Goal: Information Seeking & Learning: Learn about a topic

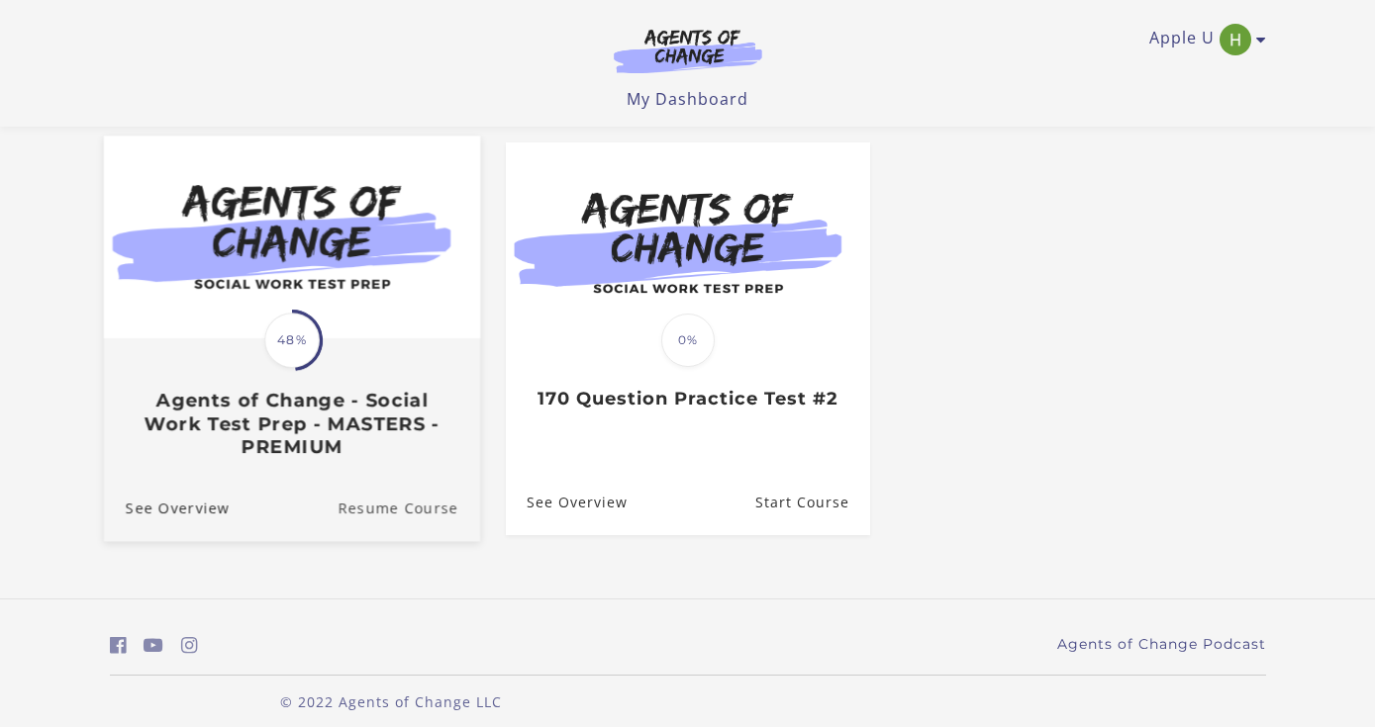
click at [390, 508] on link "Resume Course" at bounding box center [408, 508] width 143 height 66
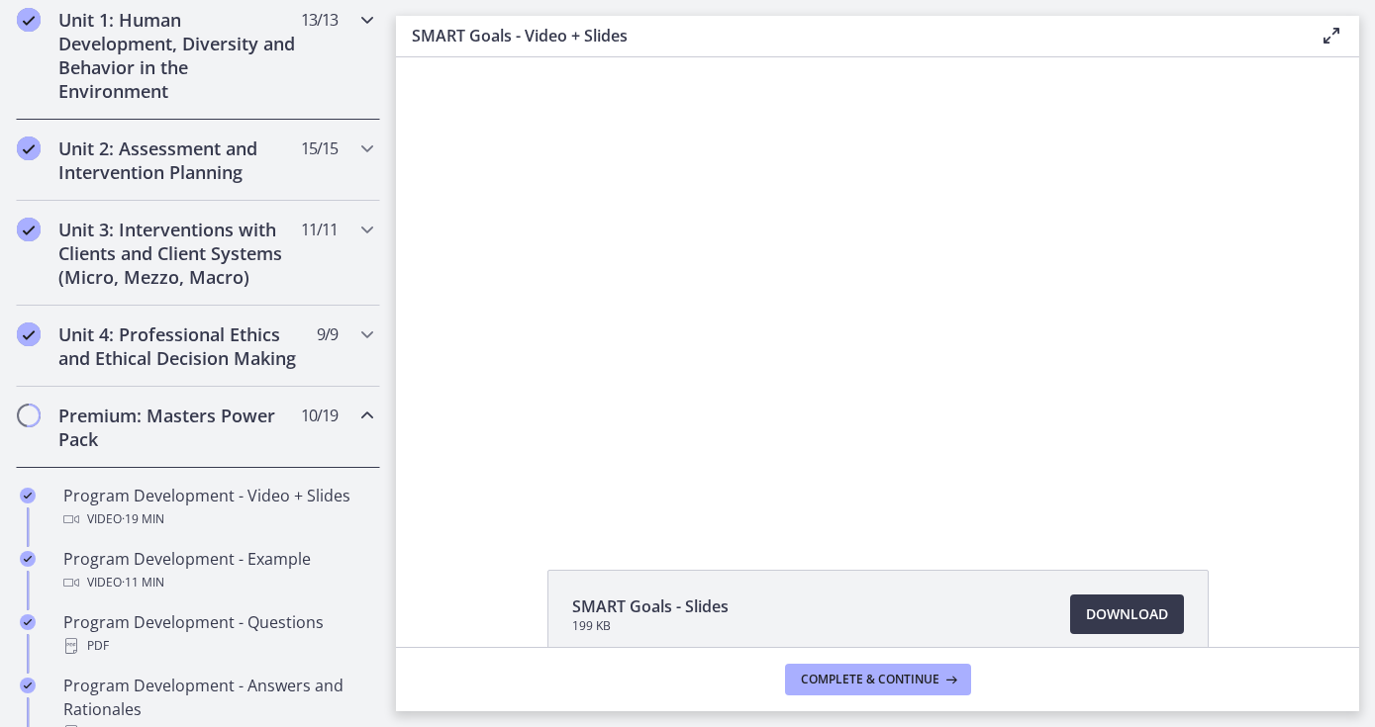
scroll to position [587, 0]
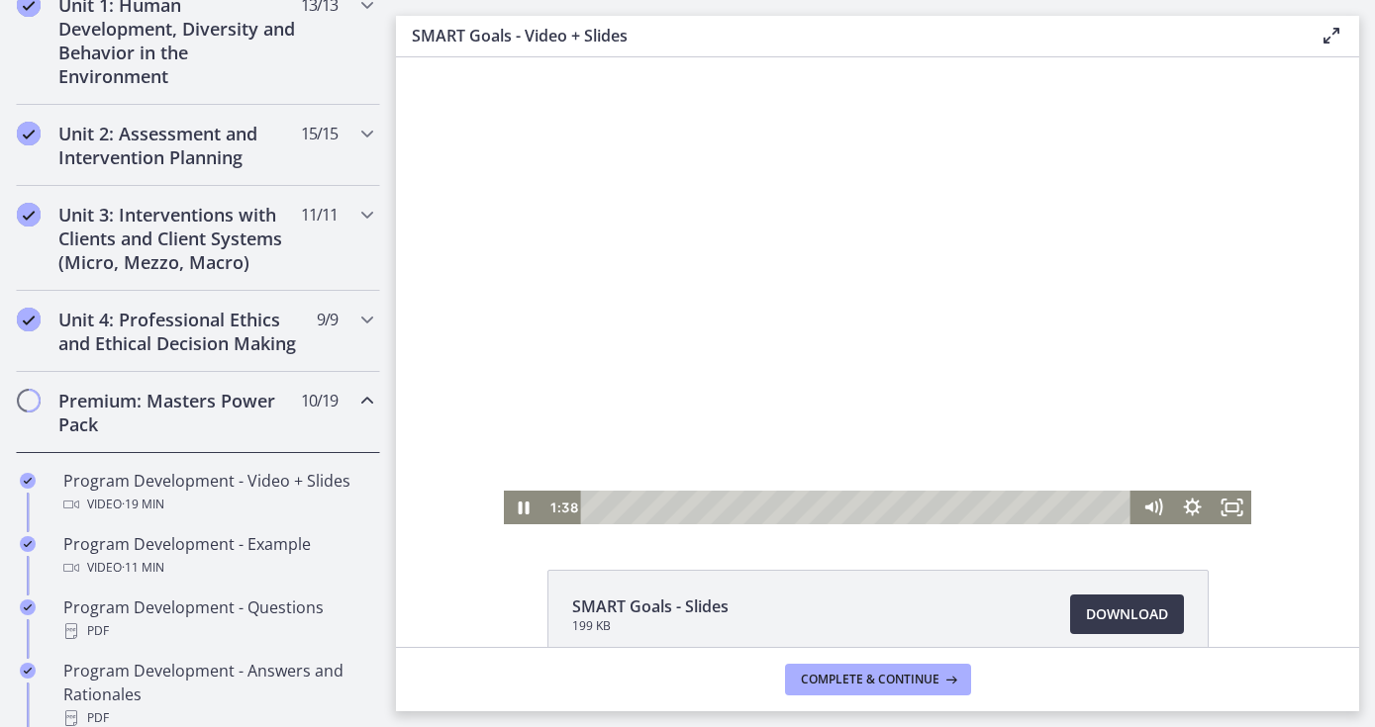
click at [654, 507] on div "Playbar" at bounding box center [859, 508] width 527 height 34
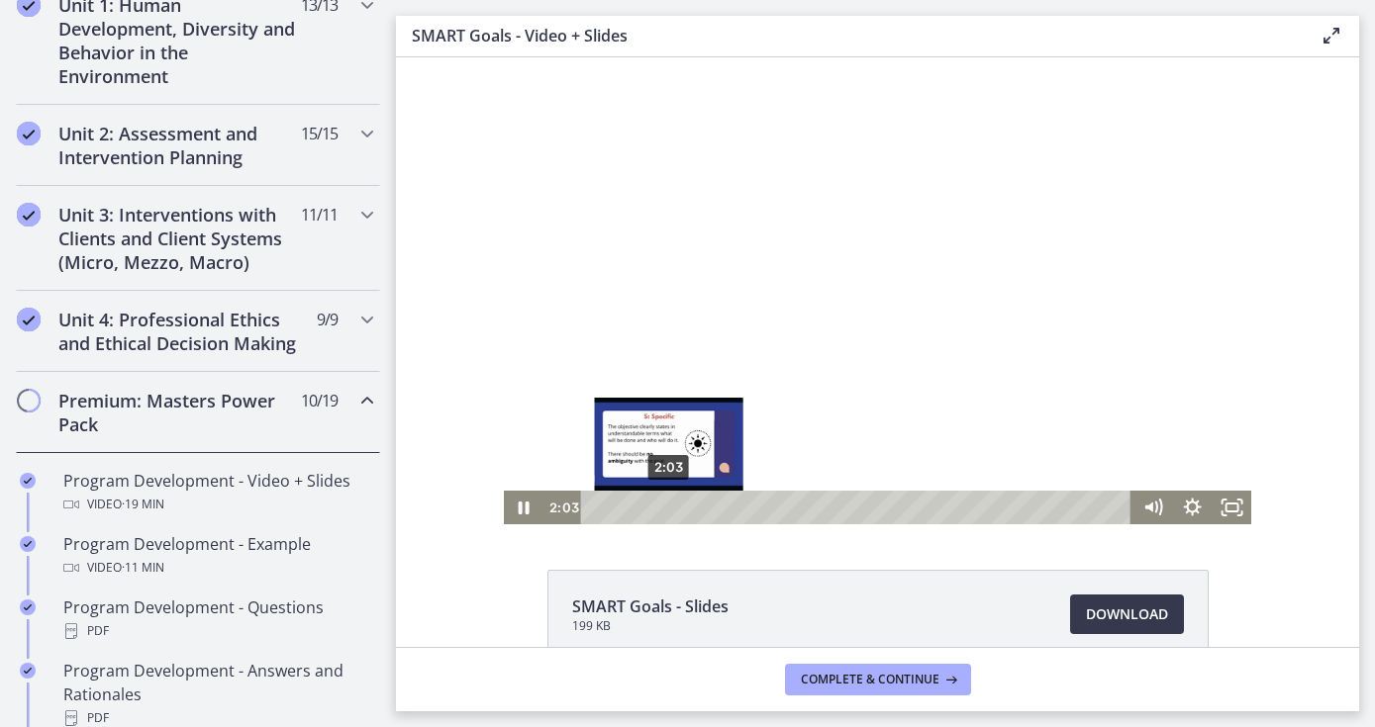
click at [669, 510] on div "2:03" at bounding box center [859, 508] width 527 height 34
click at [688, 502] on div "2:35" at bounding box center [859, 508] width 527 height 34
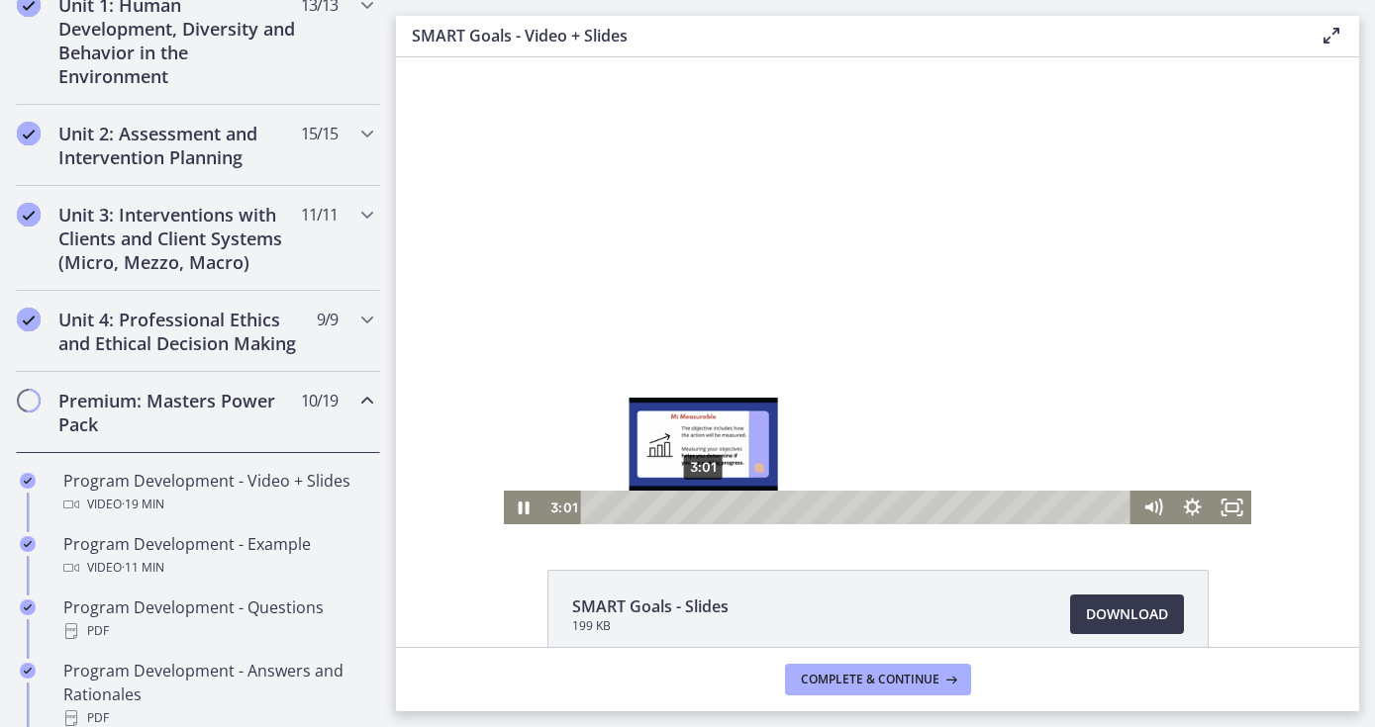
click at [704, 507] on div "3:01" at bounding box center [859, 508] width 527 height 34
click at [715, 510] on div "3:19" at bounding box center [859, 508] width 527 height 34
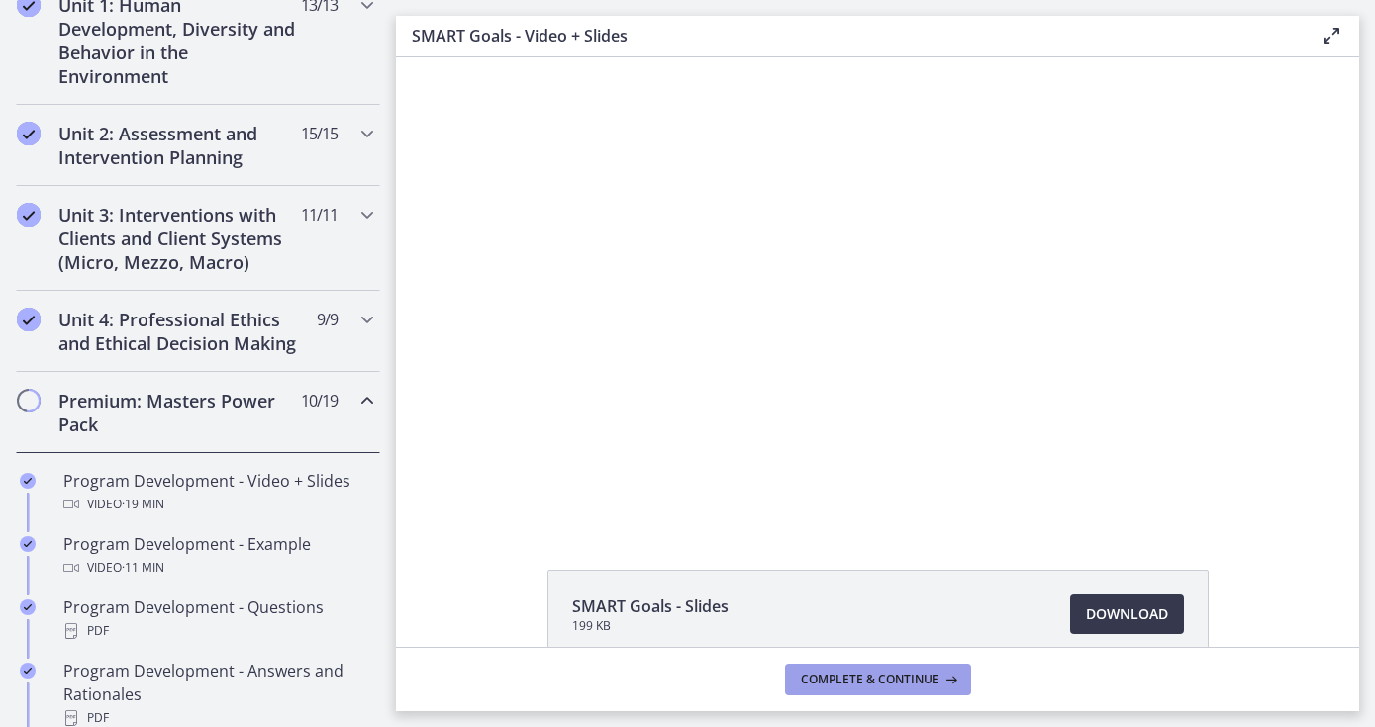
click at [901, 681] on span "Complete & continue" at bounding box center [870, 680] width 139 height 16
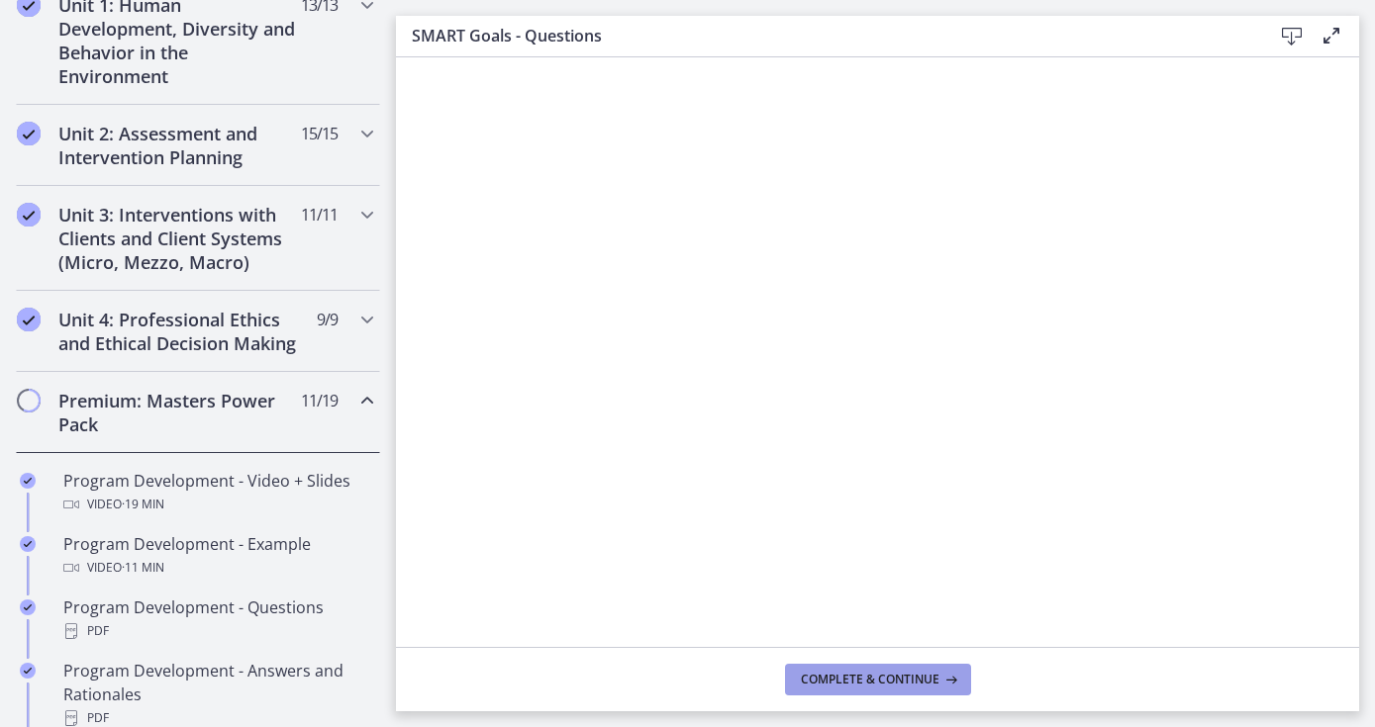
click at [892, 677] on span "Complete & continue" at bounding box center [870, 680] width 139 height 16
click at [888, 675] on span "Complete & continue" at bounding box center [870, 680] width 139 height 16
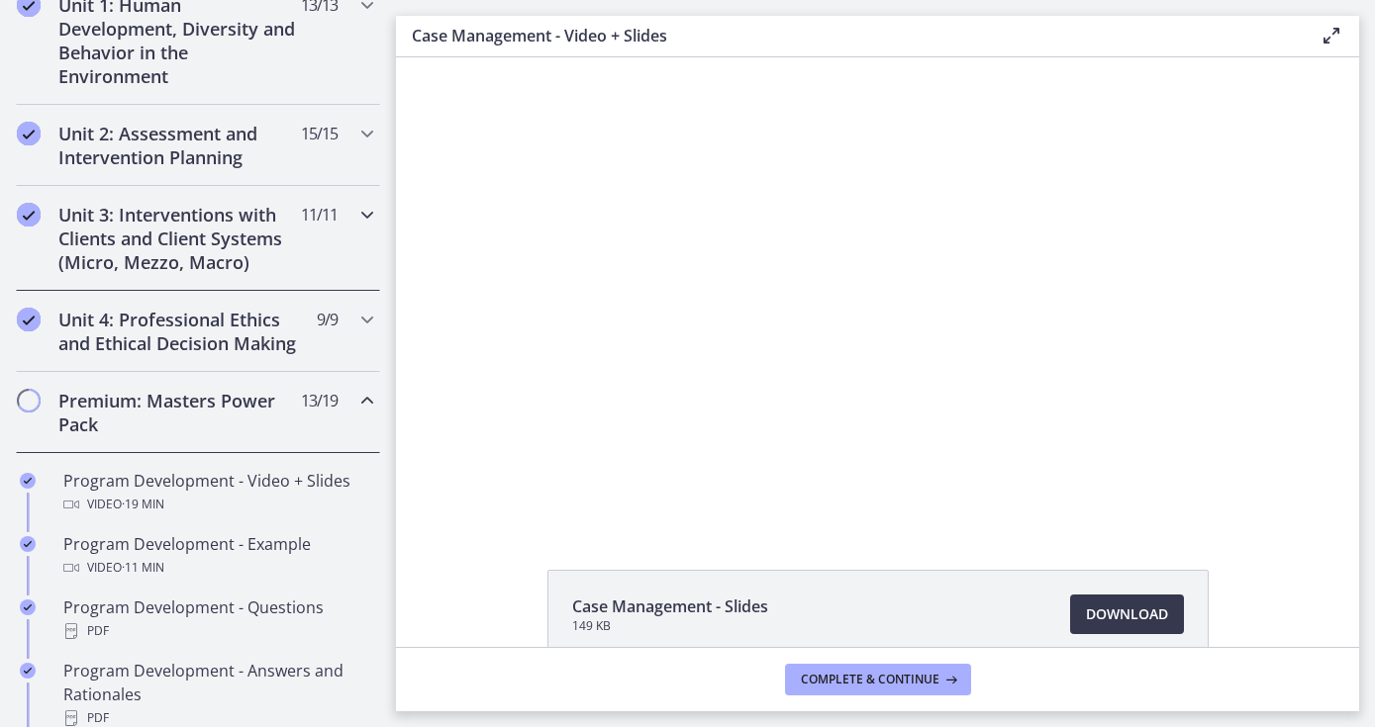
click at [340, 239] on div "Unit 3: Interventions with Clients and Client Systems (Micro, Mezzo, Macro) 11 …" at bounding box center [198, 238] width 364 height 105
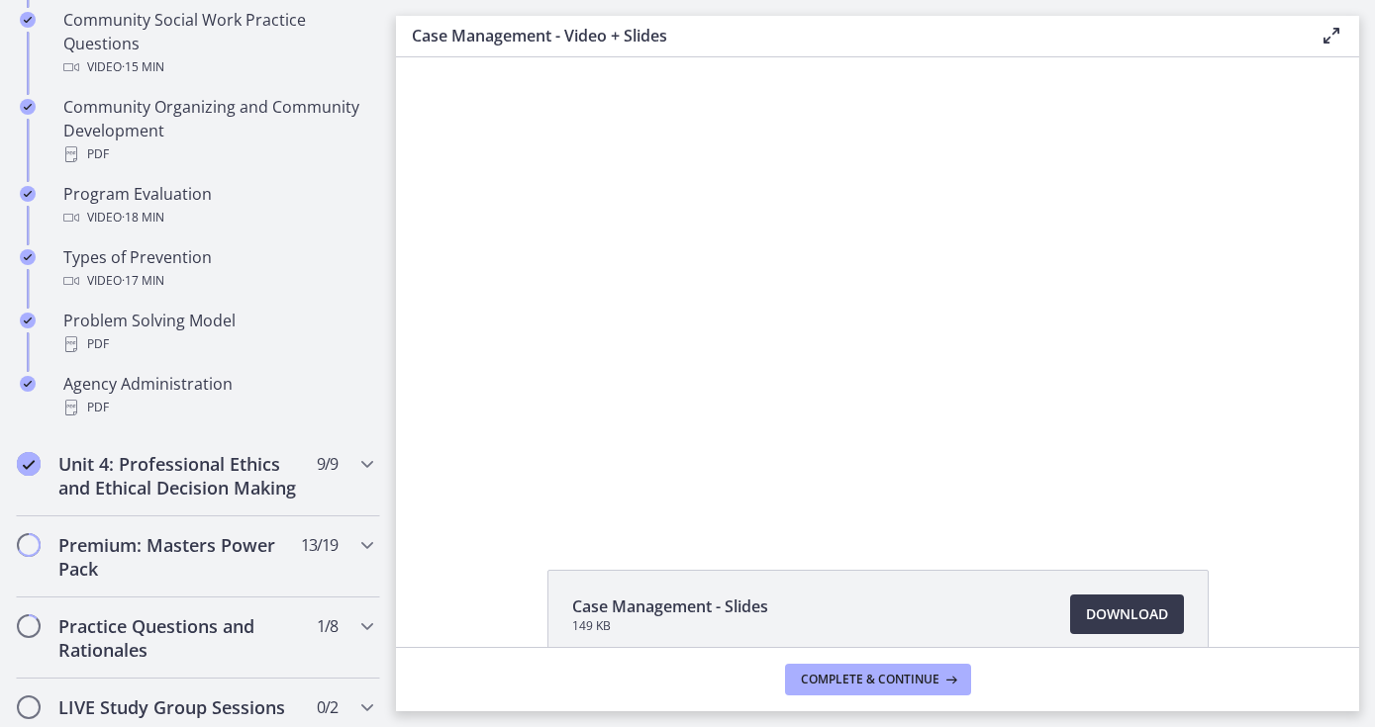
scroll to position [1207, 0]
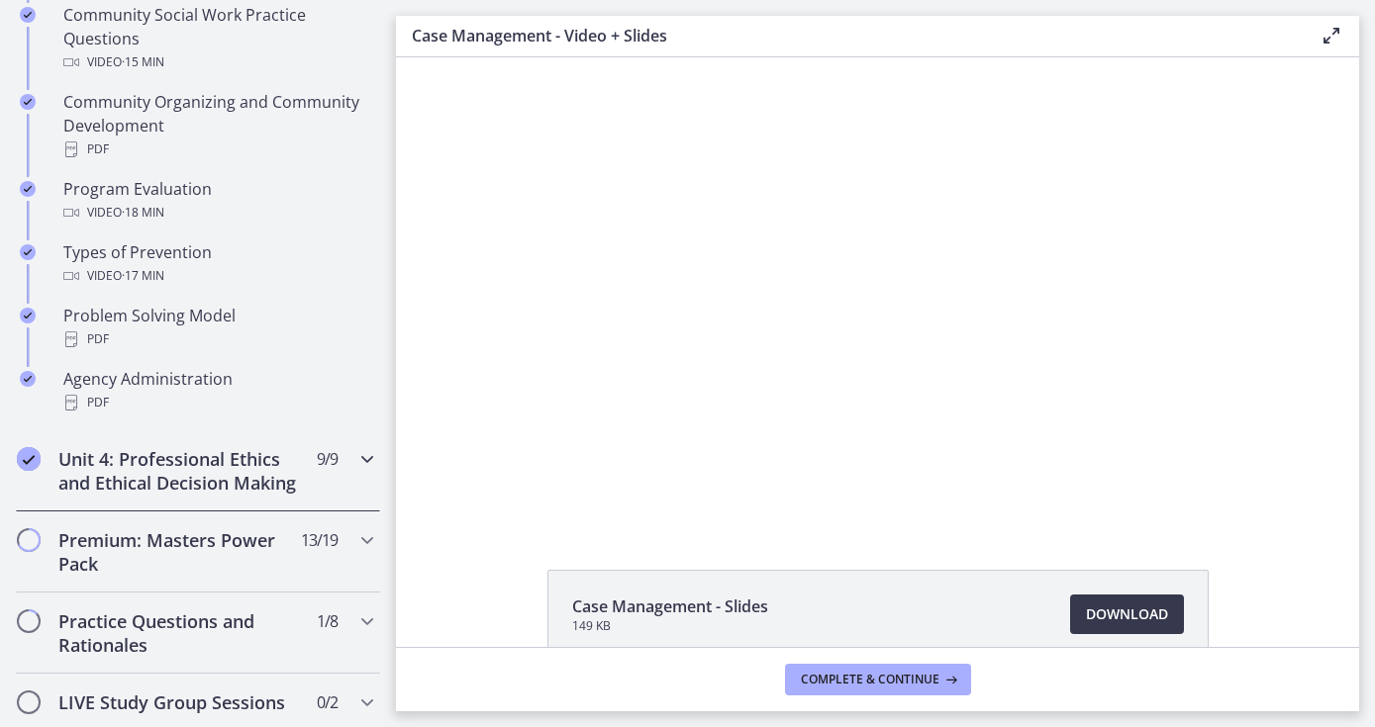
click at [360, 466] on icon "Chapters" at bounding box center [367, 459] width 24 height 24
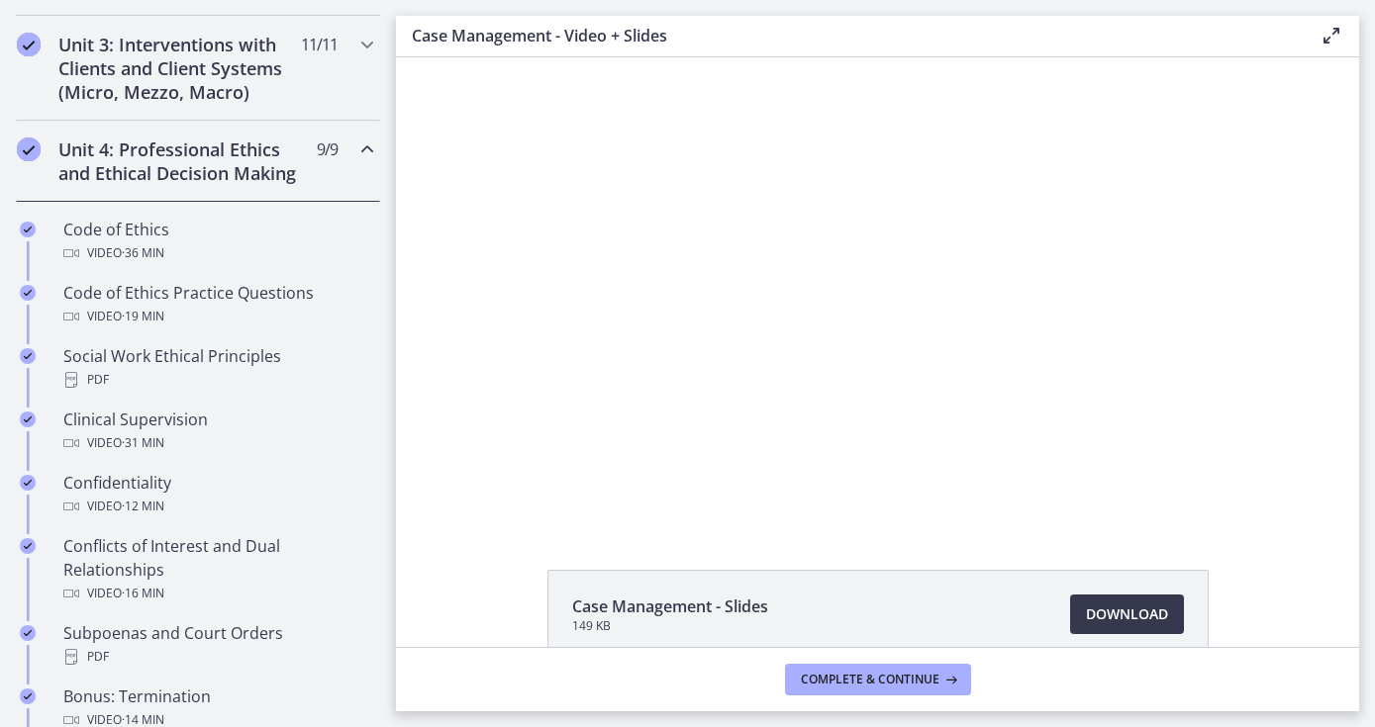
scroll to position [701, 0]
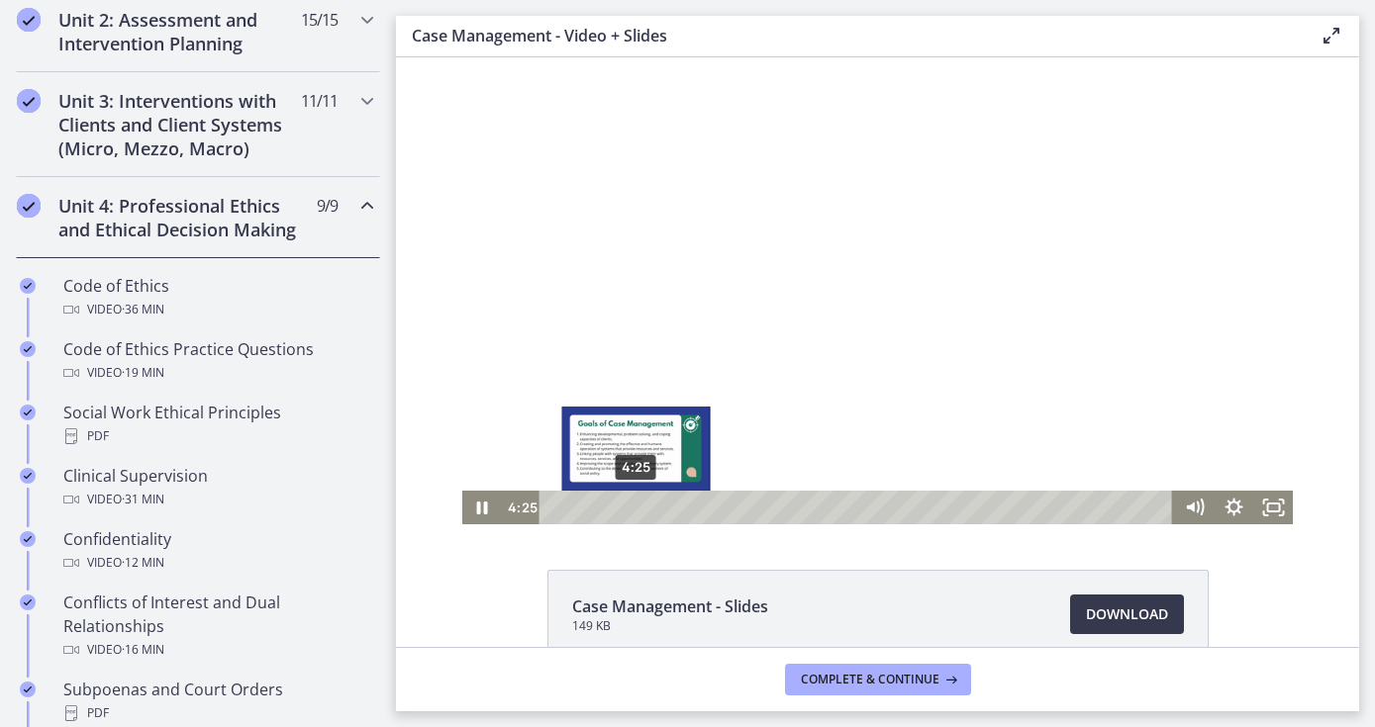
click at [636, 506] on div "4:25" at bounding box center [859, 508] width 610 height 34
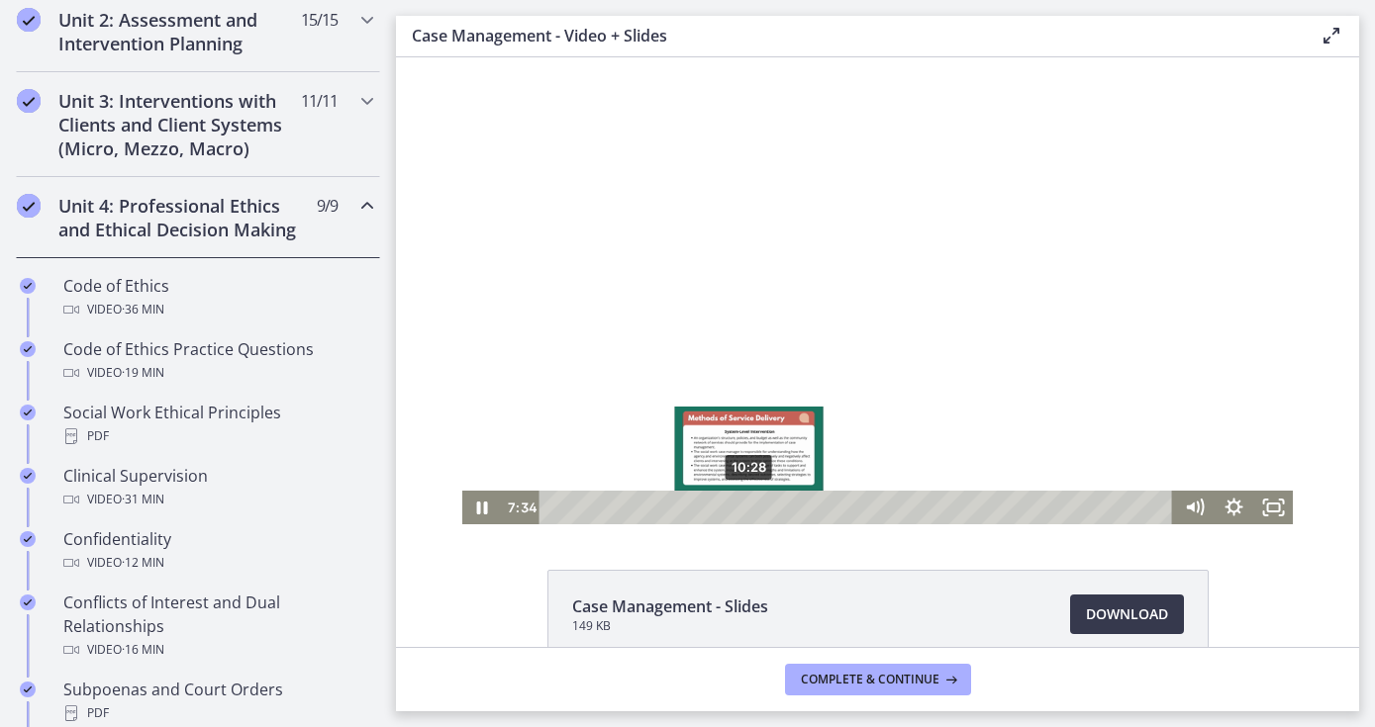
click at [749, 508] on div "10:28" at bounding box center [859, 508] width 610 height 34
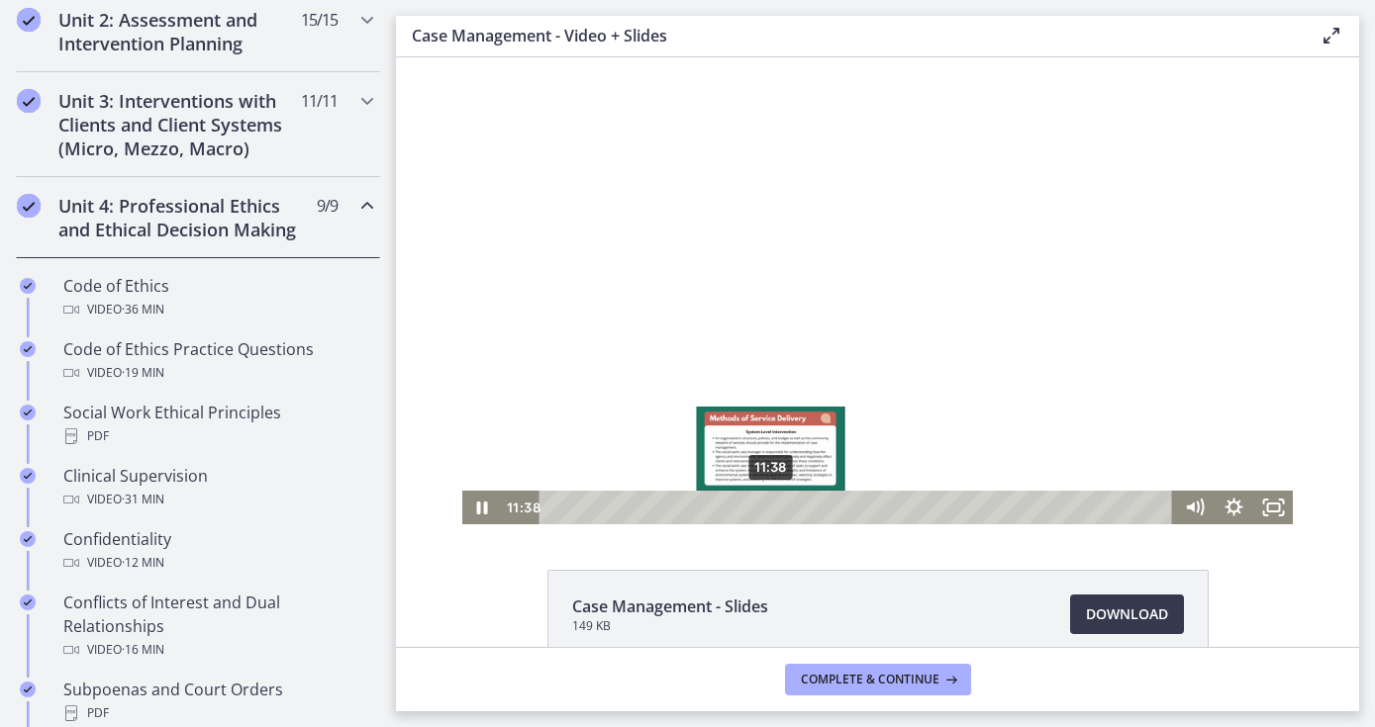
click at [771, 510] on div "11:38" at bounding box center [859, 508] width 610 height 34
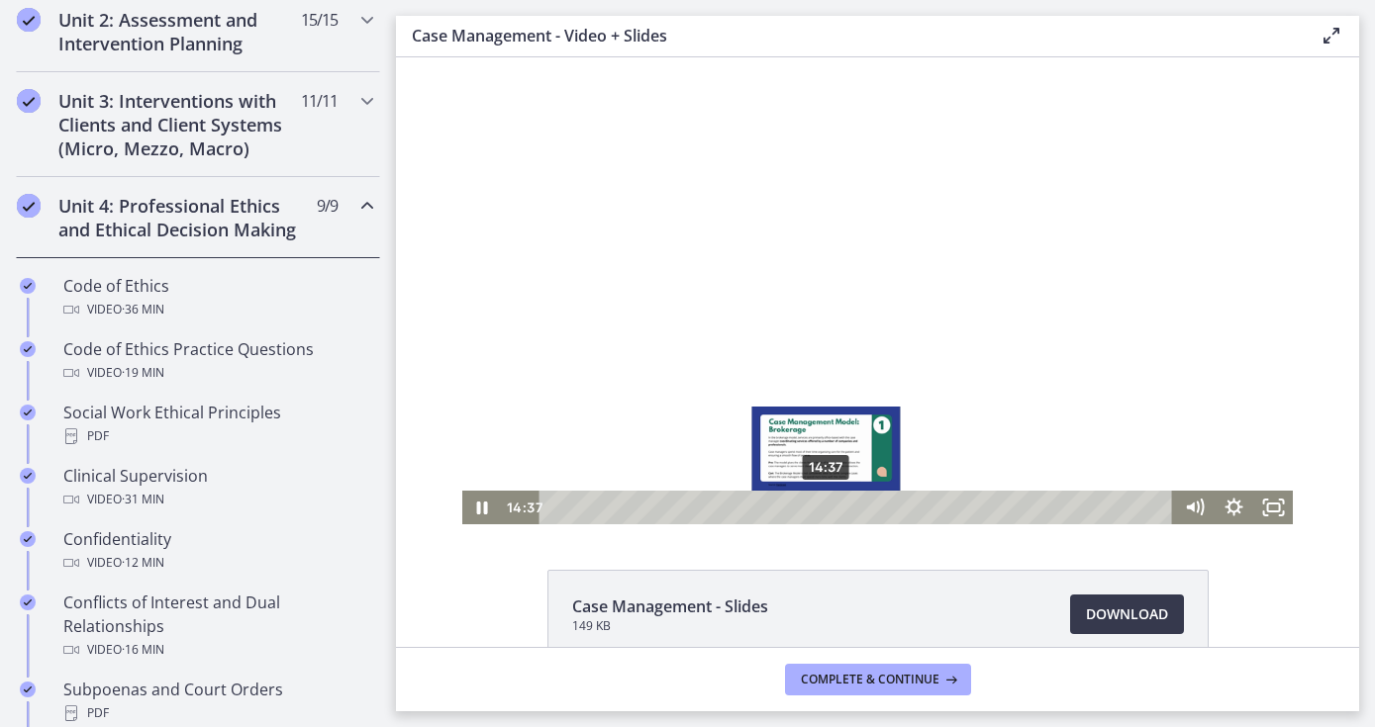
click at [826, 512] on div "14:37" at bounding box center [859, 508] width 610 height 34
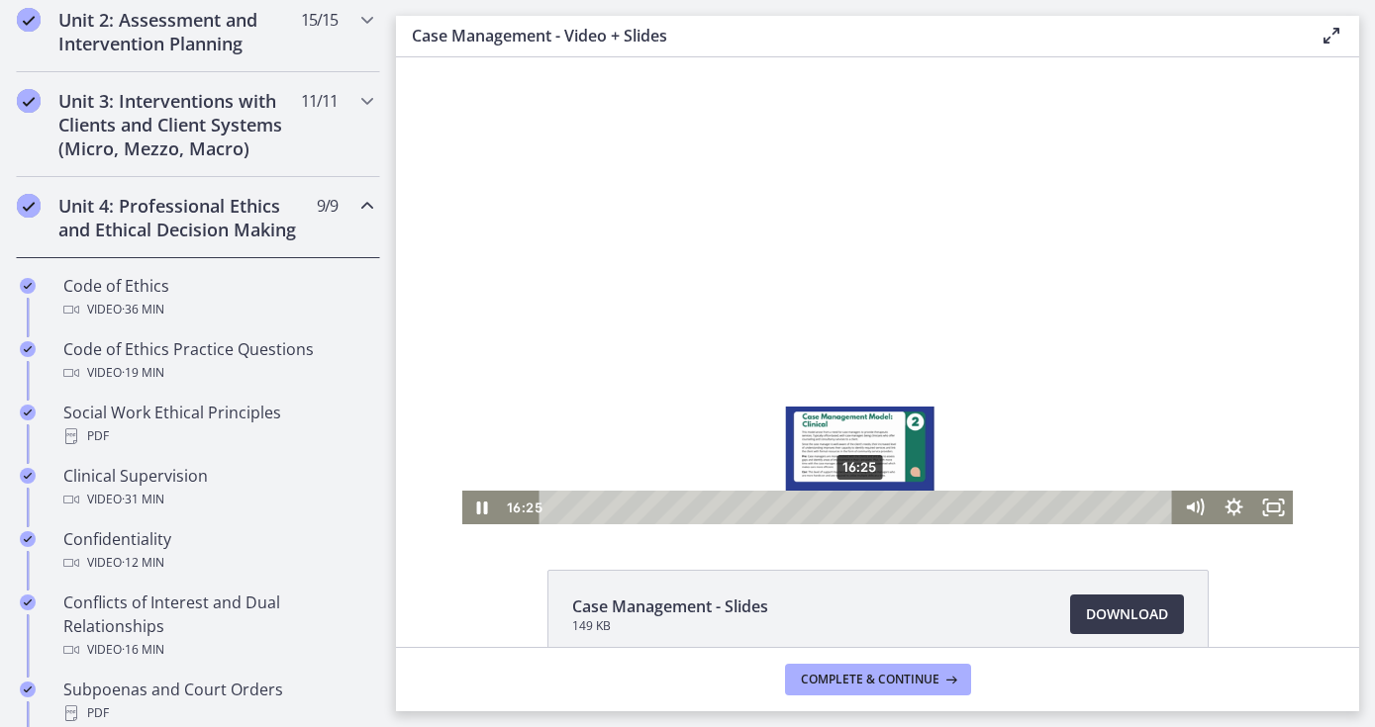
click at [860, 507] on div "16:25" at bounding box center [859, 508] width 610 height 34
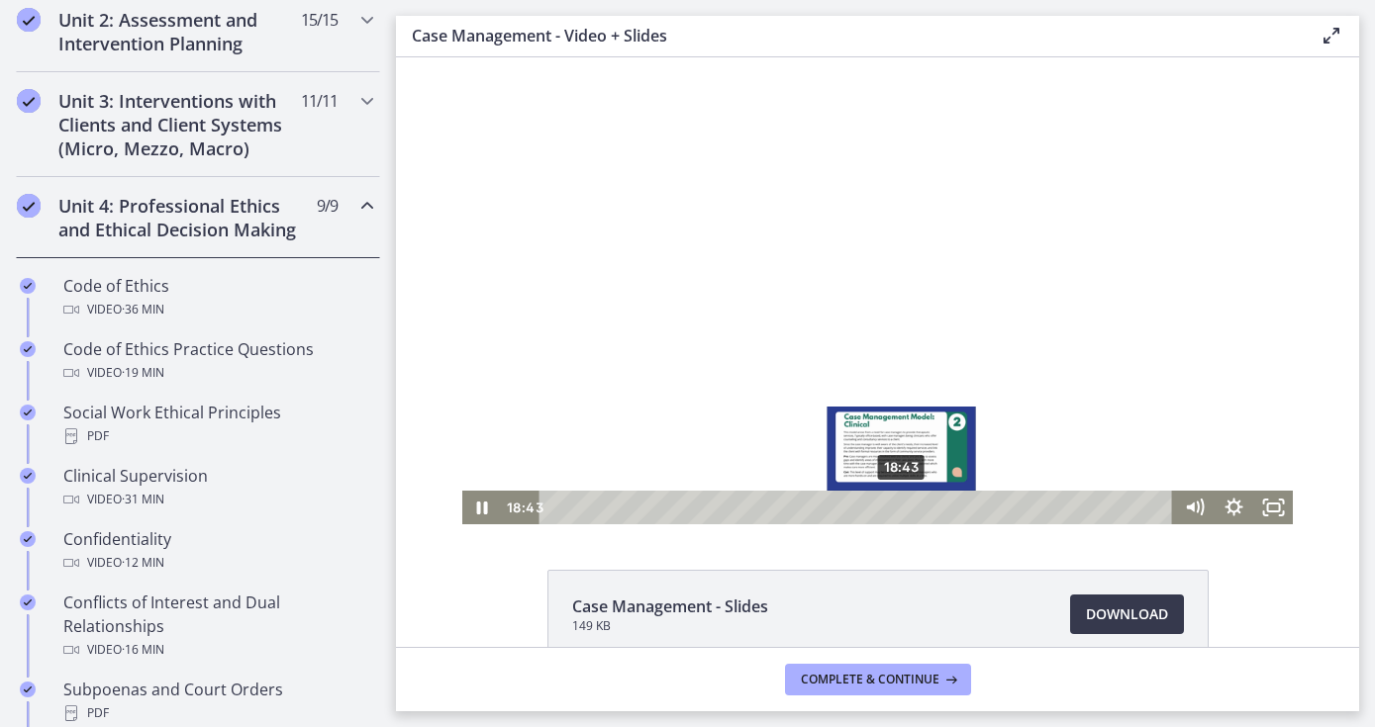
click at [903, 509] on div "18:43" at bounding box center [859, 508] width 610 height 34
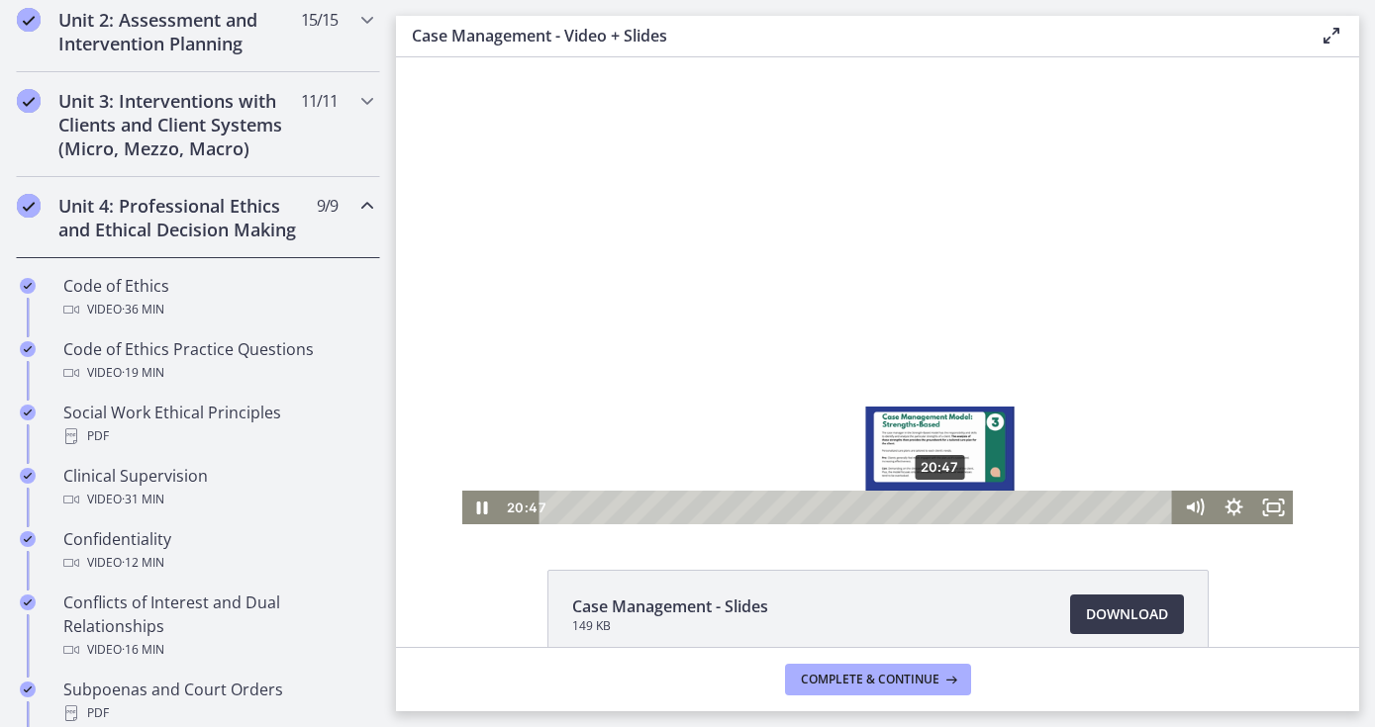
click at [941, 511] on div "20:47" at bounding box center [859, 508] width 610 height 34
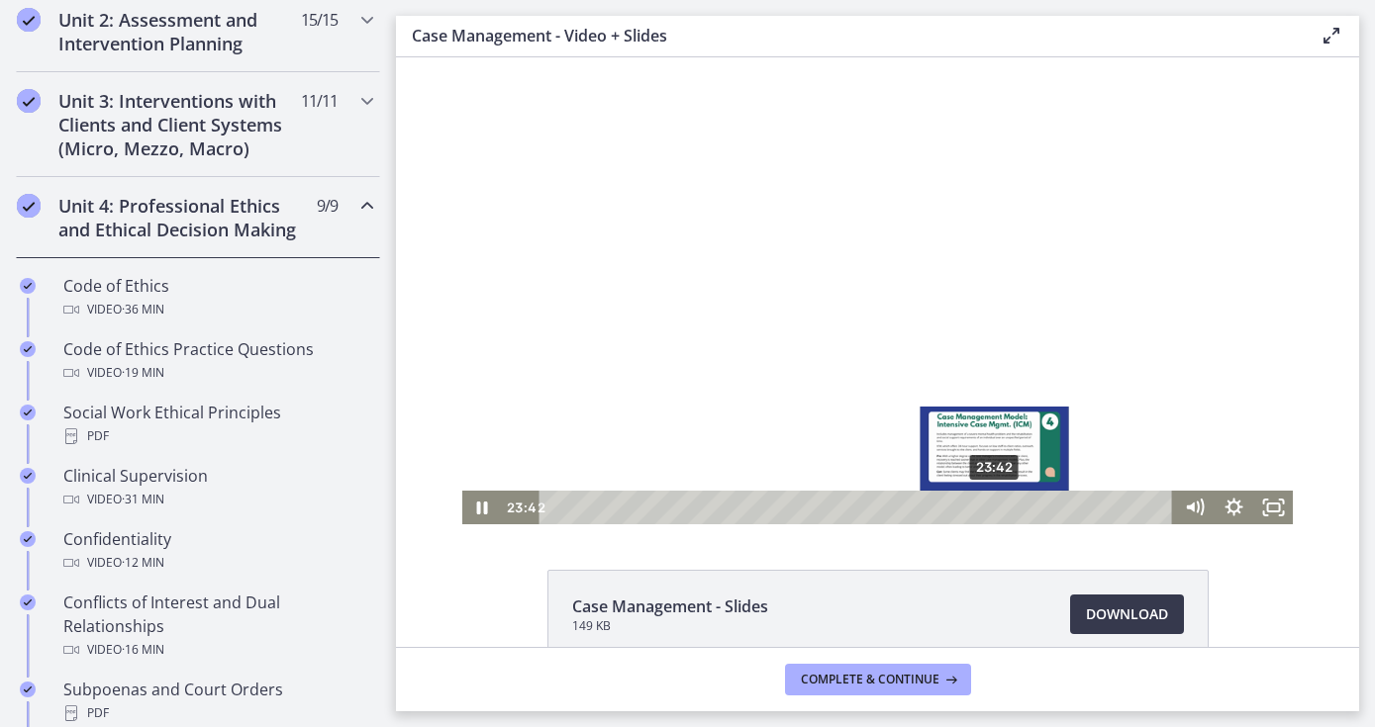
click at [996, 506] on div "23:42" at bounding box center [859, 508] width 610 height 34
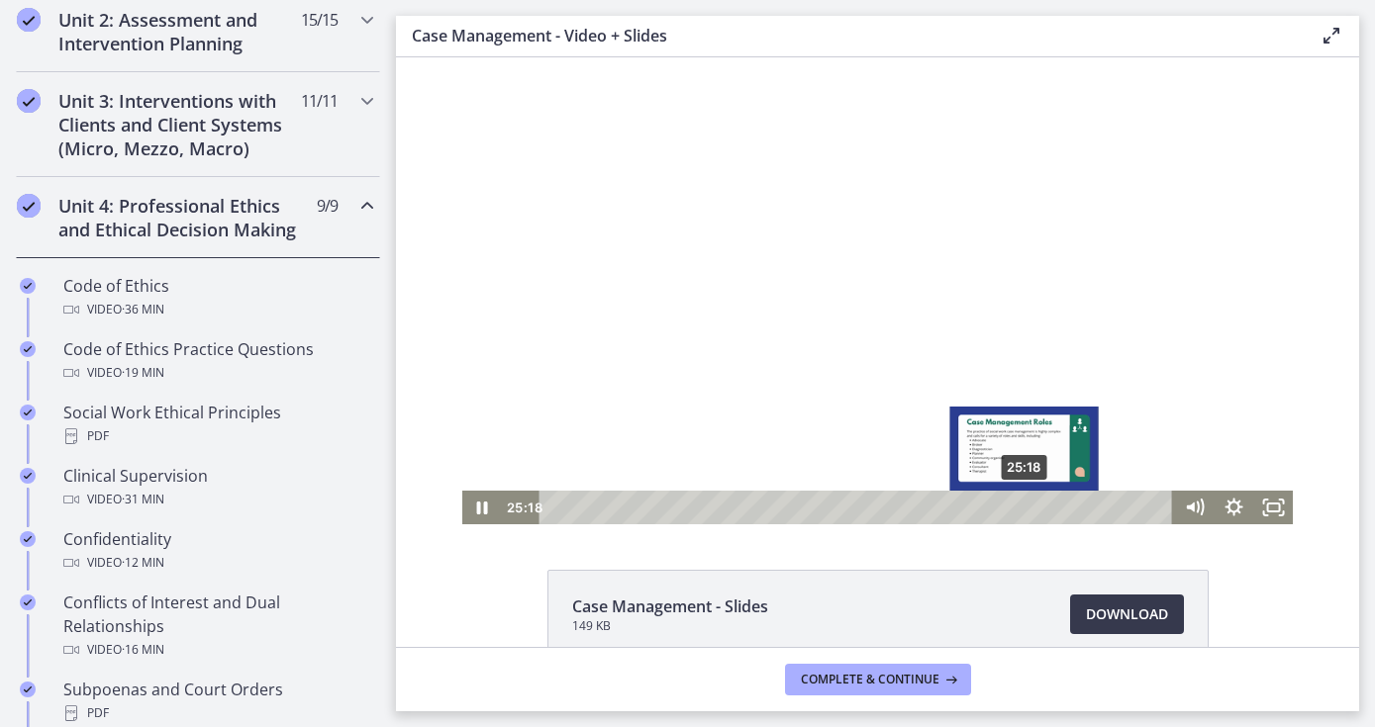
click at [1025, 510] on div "25:18" at bounding box center [859, 508] width 610 height 34
click at [1038, 509] on div "25:59" at bounding box center [859, 508] width 610 height 34
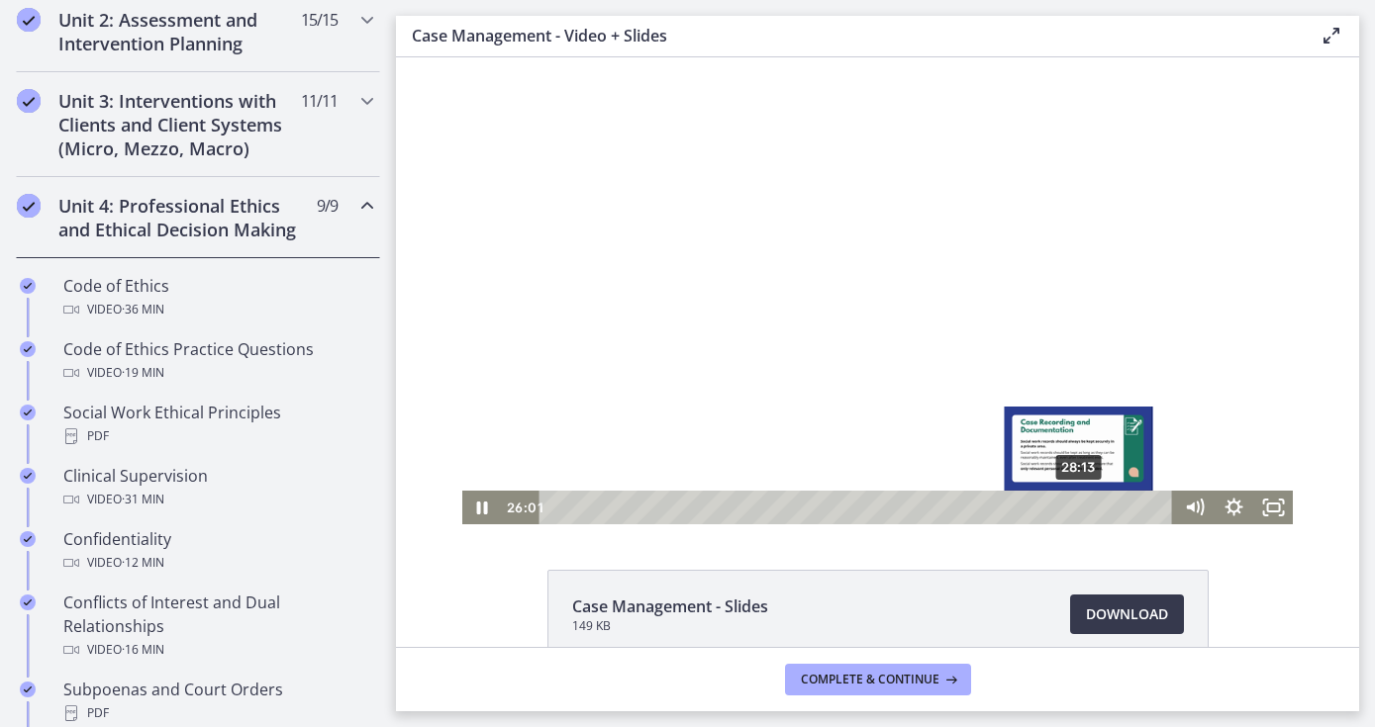
click at [1080, 511] on div "28:13" at bounding box center [859, 508] width 610 height 34
click at [1096, 510] on div "29:04" at bounding box center [859, 508] width 610 height 34
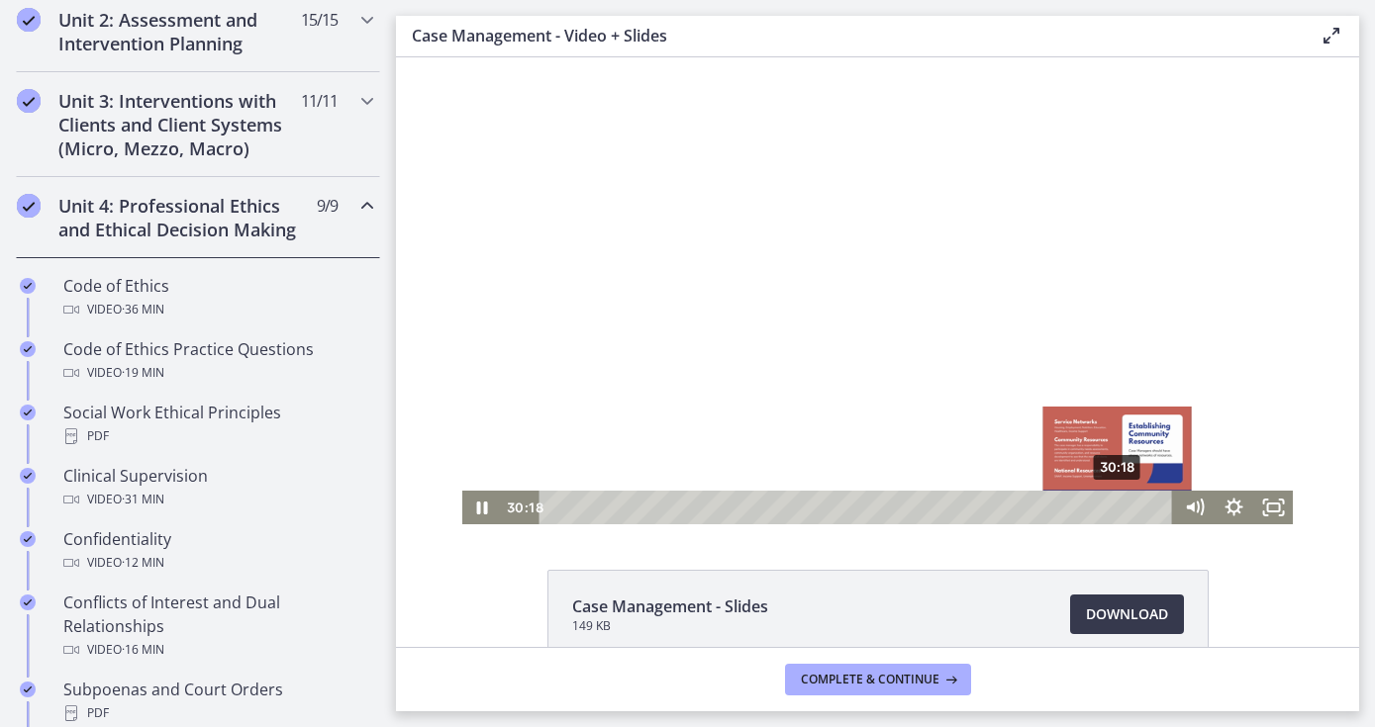
click at [1118, 511] on div "30:18" at bounding box center [859, 508] width 610 height 34
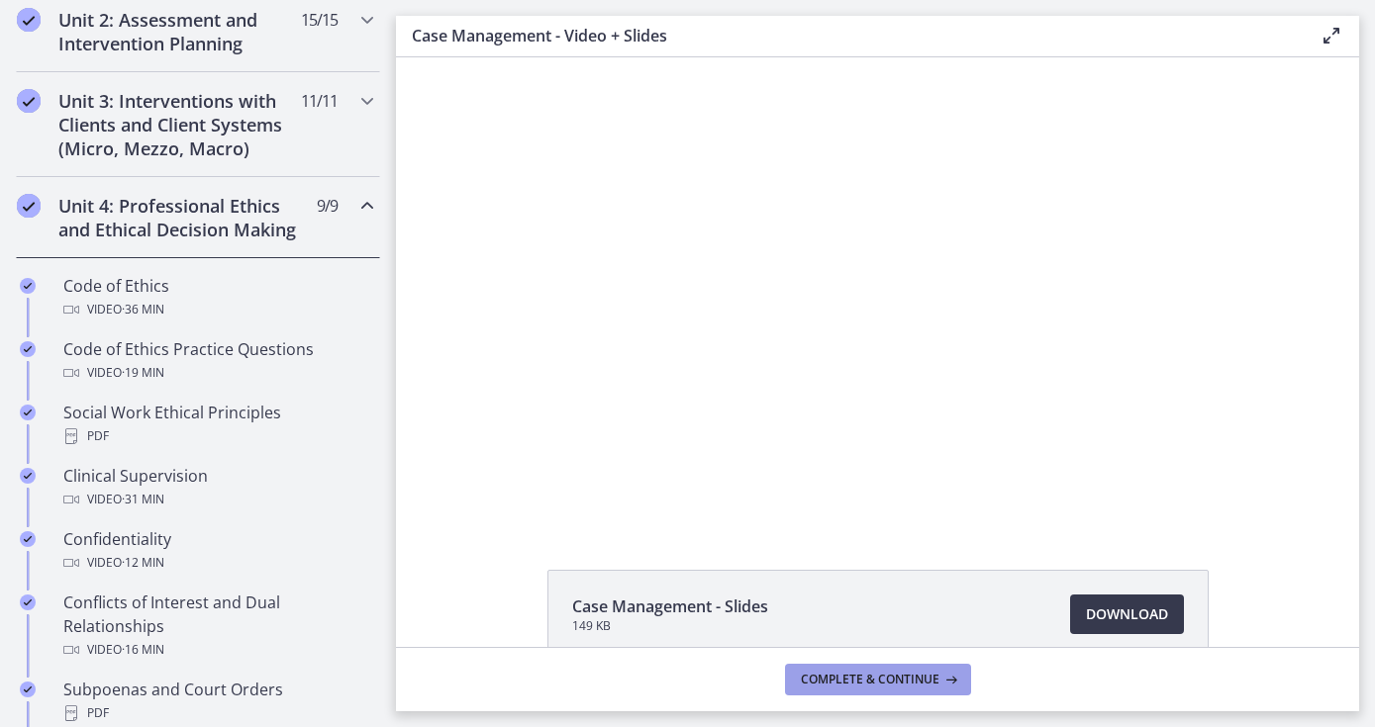
click at [906, 672] on span "Complete & continue" at bounding box center [870, 680] width 139 height 16
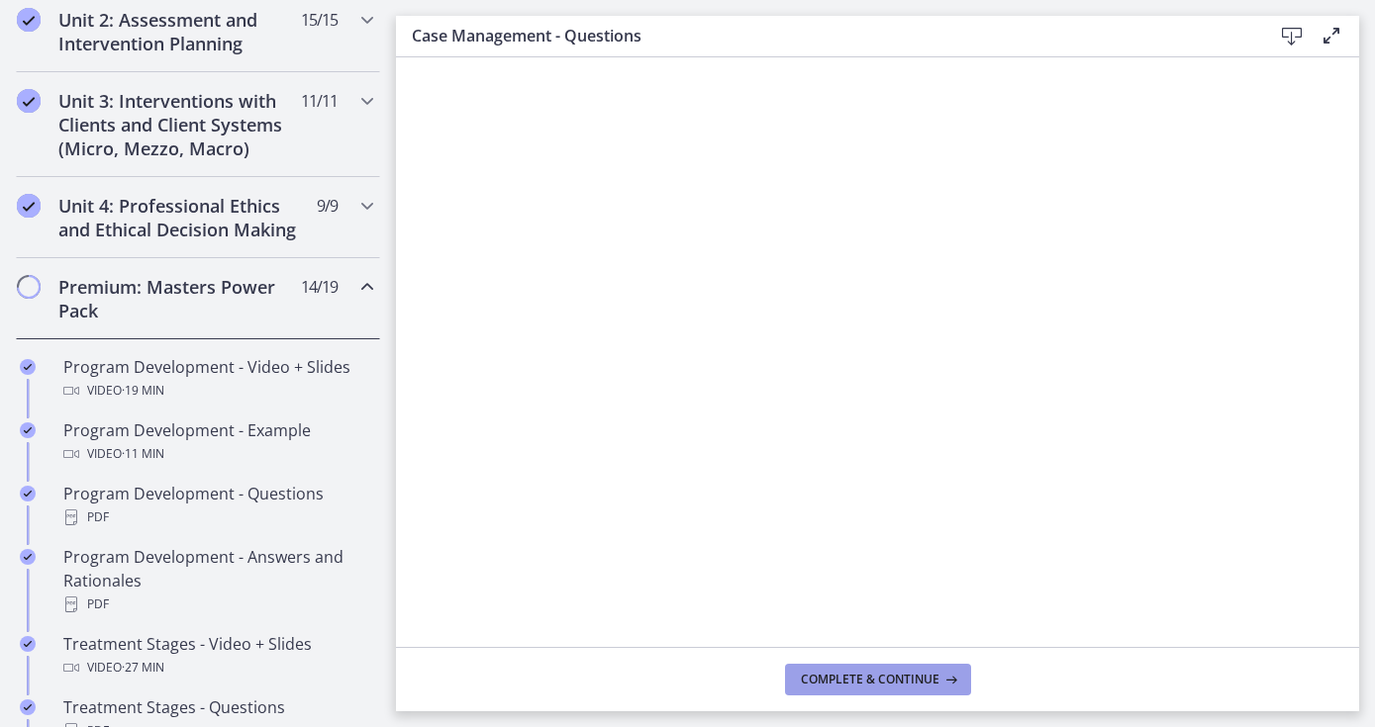
click at [913, 672] on span "Complete & continue" at bounding box center [870, 680] width 139 height 16
click at [915, 680] on span "Complete & continue" at bounding box center [870, 680] width 139 height 16
click at [907, 683] on span "Complete & continue" at bounding box center [870, 680] width 139 height 16
click at [929, 679] on span "Complete & continue" at bounding box center [870, 680] width 139 height 16
click at [924, 677] on span "Complete & continue" at bounding box center [870, 680] width 139 height 16
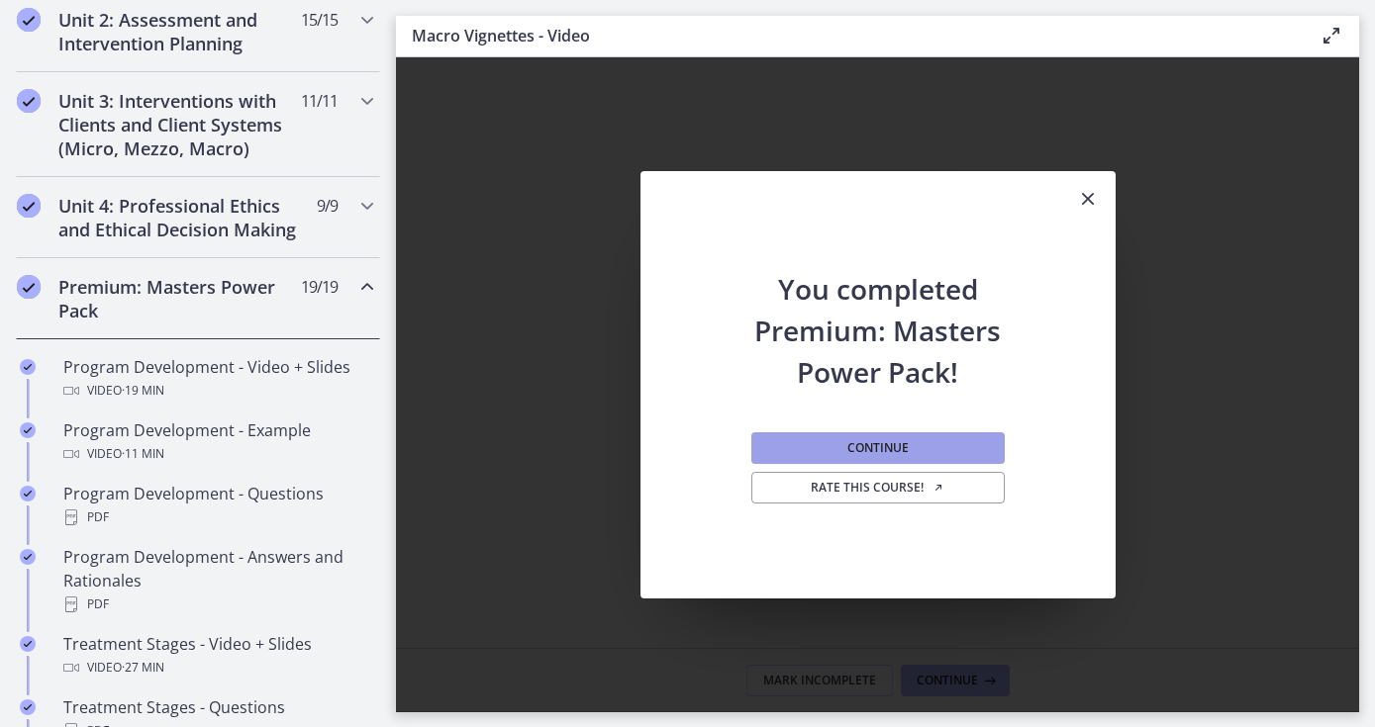
click at [924, 459] on button "Continue" at bounding box center [877, 449] width 253 height 32
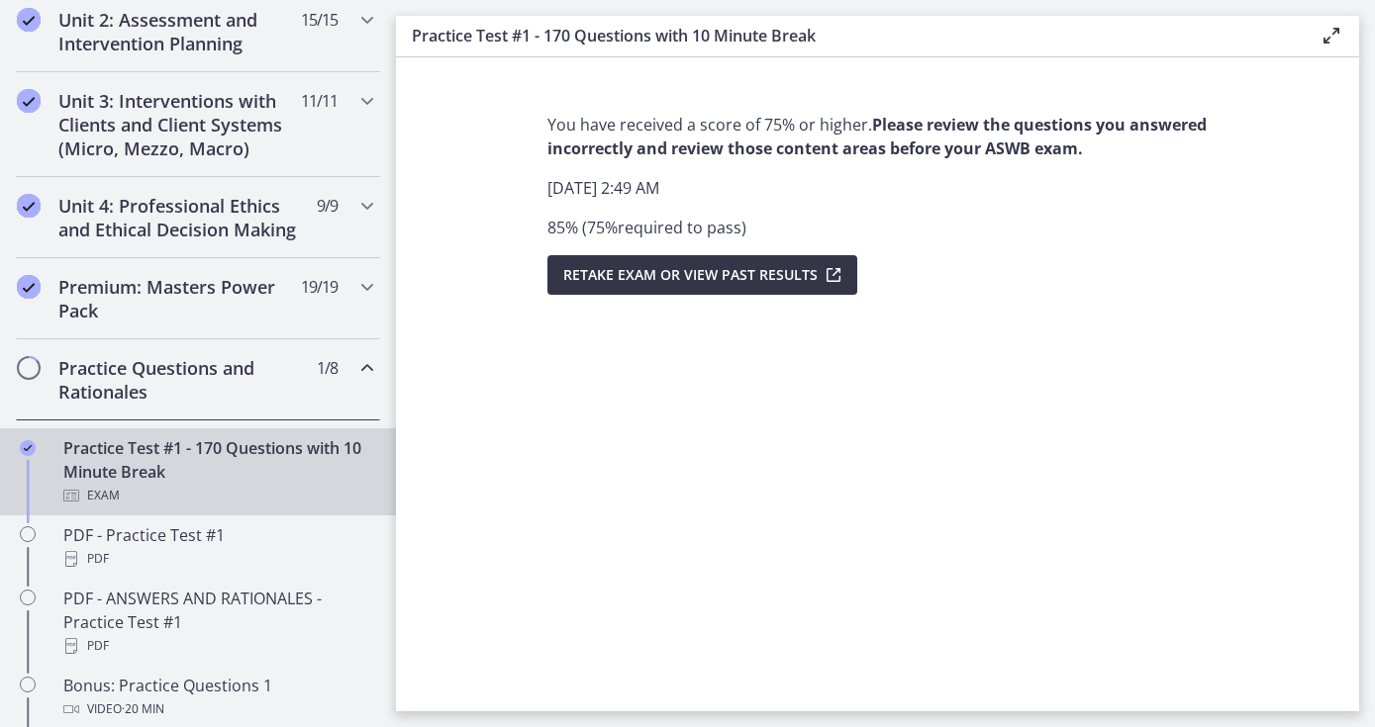
click at [744, 276] on span "Retake Exam OR View Past Results" at bounding box center [690, 275] width 254 height 24
